Goal: Task Accomplishment & Management: Manage account settings

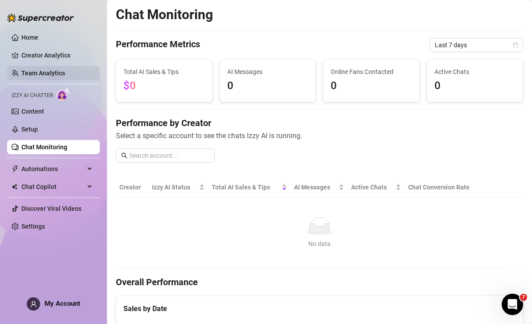
click at [61, 76] on link "Team Analytics" at bounding box center [43, 73] width 44 height 7
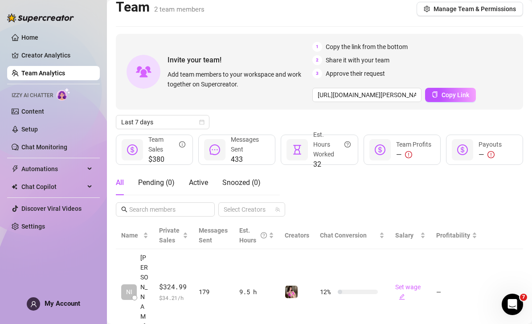
scroll to position [6, 0]
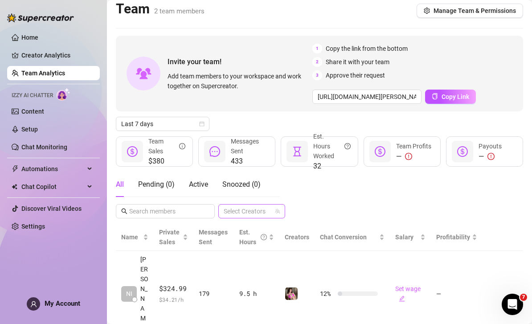
click at [243, 210] on div at bounding box center [247, 211] width 54 height 12
click at [251, 209] on div at bounding box center [247, 211] width 54 height 12
click at [198, 208] on input "text" at bounding box center [165, 211] width 73 height 10
click at [201, 209] on input "text" at bounding box center [165, 211] width 73 height 10
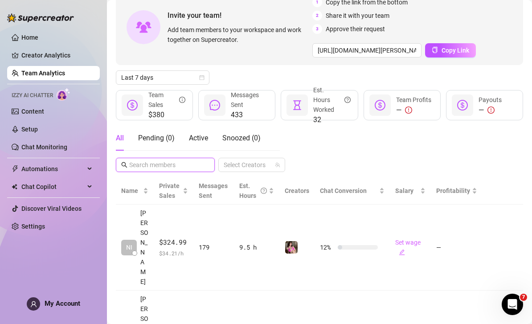
scroll to position [52, 0]
click at [200, 75] on span "Last 7 days" at bounding box center [162, 77] width 83 height 13
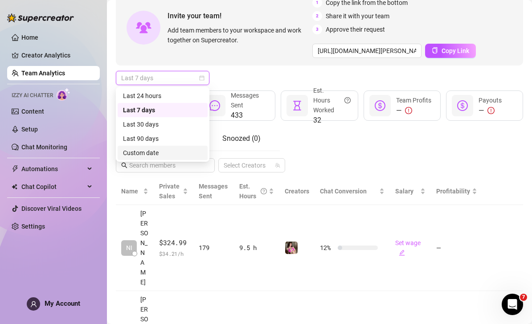
click at [180, 157] on div "Custom date" at bounding box center [162, 153] width 79 height 10
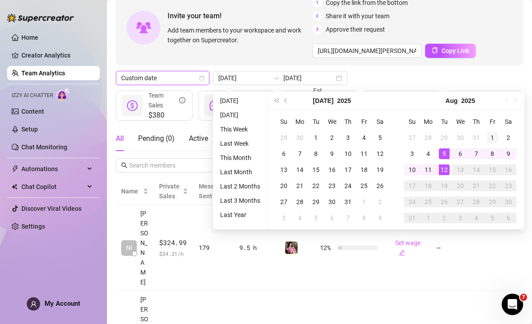
type input "[DATE]"
click at [494, 135] on div "1" at bounding box center [492, 137] width 11 height 11
click at [447, 173] on div "12" at bounding box center [444, 170] width 11 height 11
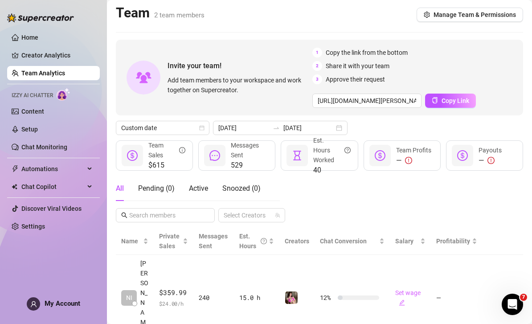
scroll to position [2, 0]
click at [346, 148] on icon "question-circle" at bounding box center [348, 150] width 6 height 6
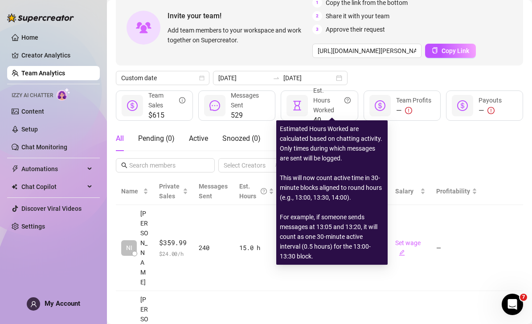
scroll to position [11, 0]
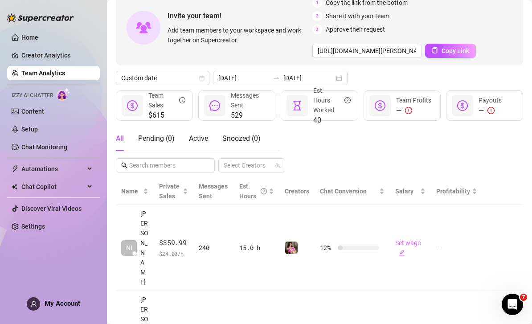
click at [477, 128] on div "All Pending ( 0 ) Active Snoozed ( 0 ) Select Creators" at bounding box center [319, 149] width 407 height 46
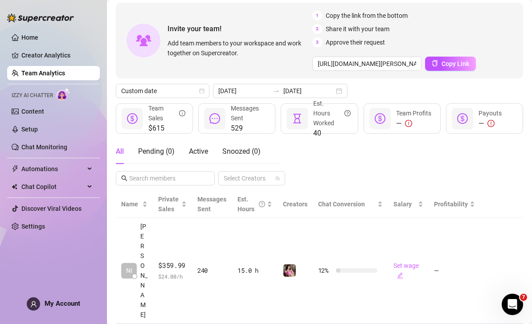
scroll to position [50, 0]
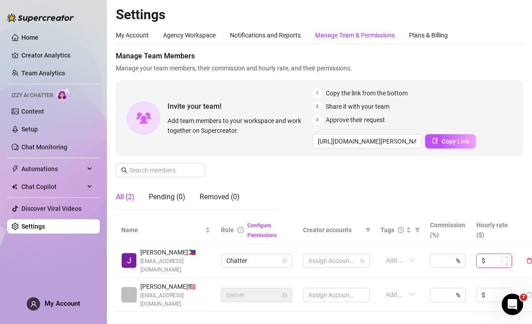
click at [494, 254] on input at bounding box center [499, 260] width 25 height 13
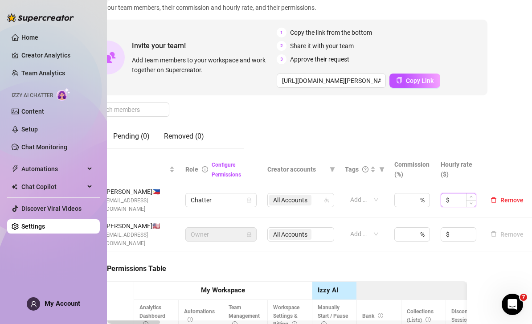
scroll to position [61, 35]
type input "7"
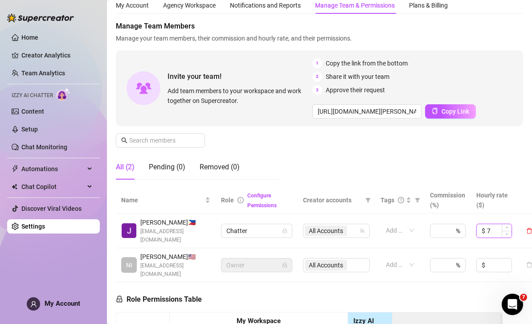
scroll to position [30, 0]
click at [172, 162] on div "Pending (0)" at bounding box center [167, 167] width 37 height 11
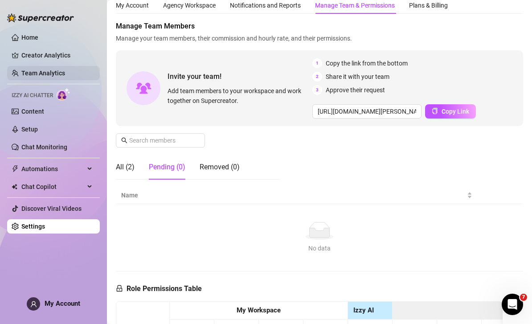
click at [62, 74] on link "Team Analytics" at bounding box center [43, 73] width 44 height 7
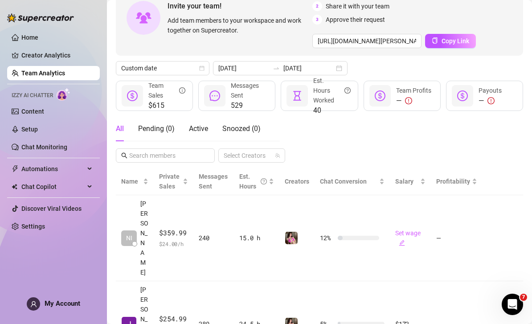
scroll to position [52, 0]
